Goal: Task Accomplishment & Management: Use online tool/utility

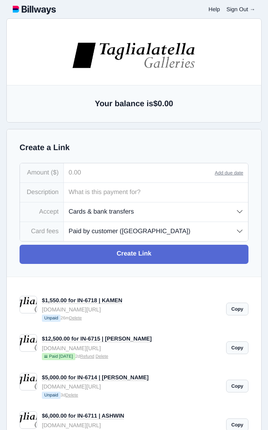
select select "customer"
click at [89, 173] on input "tel" at bounding box center [139, 172] width 151 height 19
type input "3,266.25"
click at [115, 193] on input "text" at bounding box center [156, 192] width 184 height 19
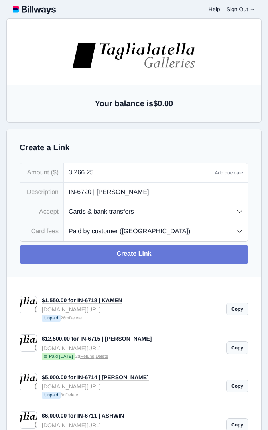
type input "IN-6720 | [PERSON_NAME]"
click at [153, 259] on link "Create Link" at bounding box center [134, 254] width 229 height 19
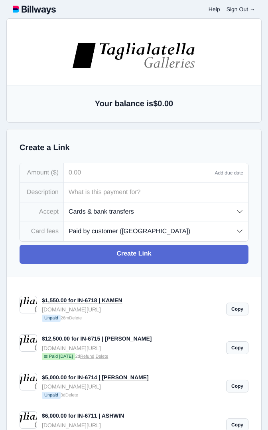
type input "[EMAIL_ADDRESS][DOMAIN_NAME]"
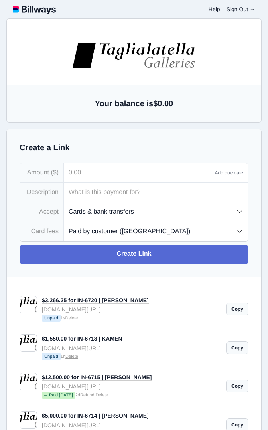
click at [239, 313] on link "Copy" at bounding box center [237, 309] width 22 height 13
